Goal: Transaction & Acquisition: Purchase product/service

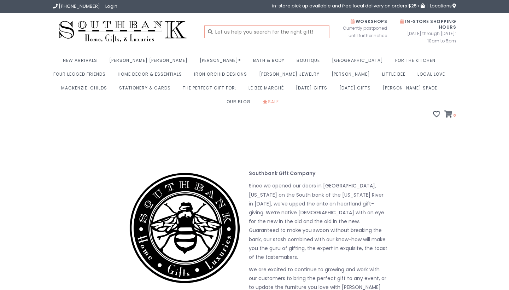
click at [235, 31] on input "text" at bounding box center [266, 31] width 125 height 13
type input "perfumes"
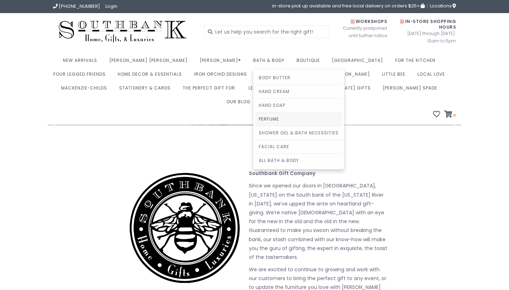
click at [255, 118] on link "Perfume" at bounding box center [298, 118] width 87 height 13
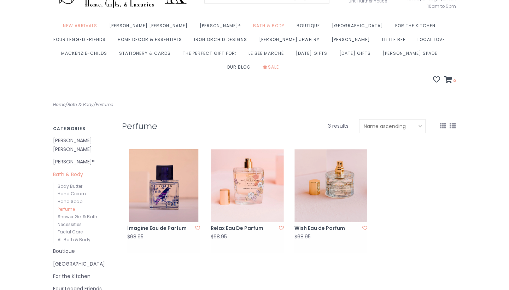
scroll to position [19, 0]
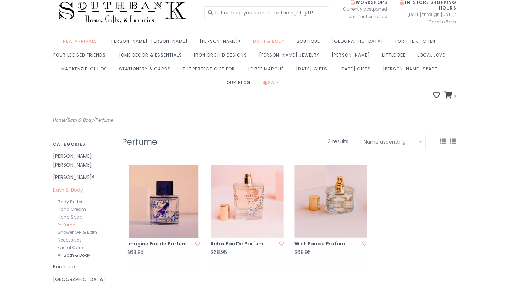
click at [59, 252] on link "All Bath & Body" at bounding box center [74, 255] width 33 height 6
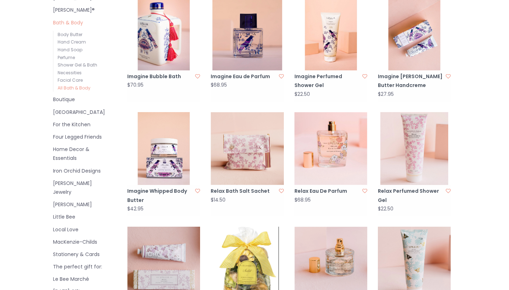
scroll to position [187, 0]
click at [66, 212] on link "Little Bee" at bounding box center [82, 216] width 58 height 9
